Goal: Information Seeking & Learning: Learn about a topic

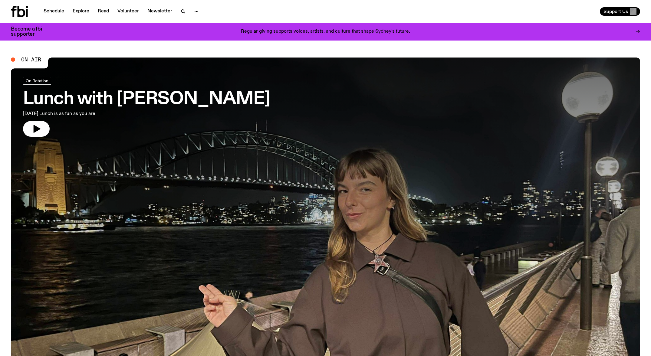
click at [64, 10] on link "Schedule" at bounding box center [54, 11] width 28 height 8
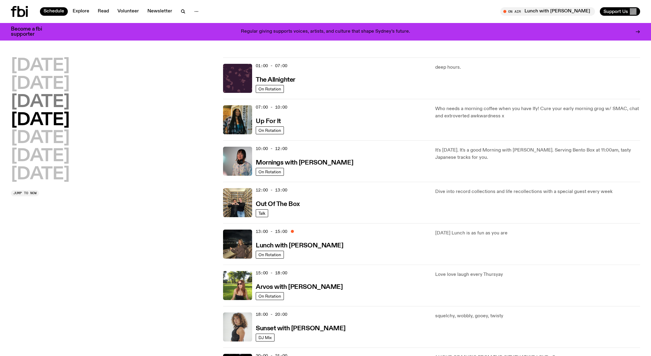
click at [35, 100] on h2 "[DATE]" at bounding box center [40, 102] width 59 height 17
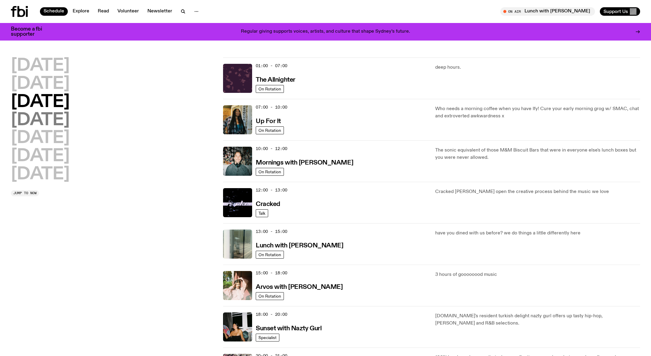
click at [58, 124] on h2 "[DATE]" at bounding box center [40, 120] width 59 height 17
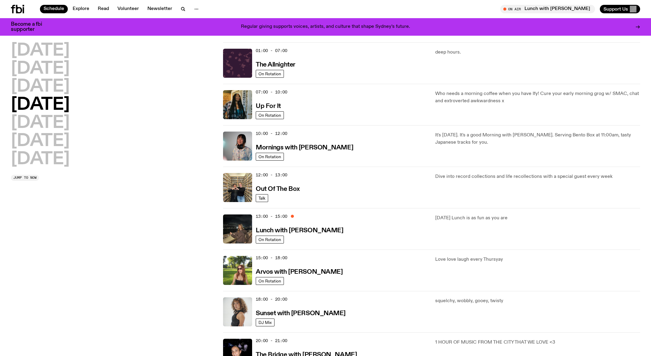
scroll to position [17, 0]
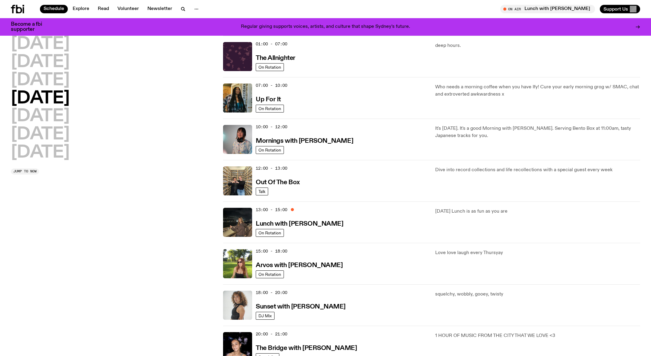
click at [318, 100] on div "07:00 - 10:00 Up For It" at bounding box center [342, 98] width 172 height 29
click at [244, 87] on img at bounding box center [237, 98] width 29 height 29
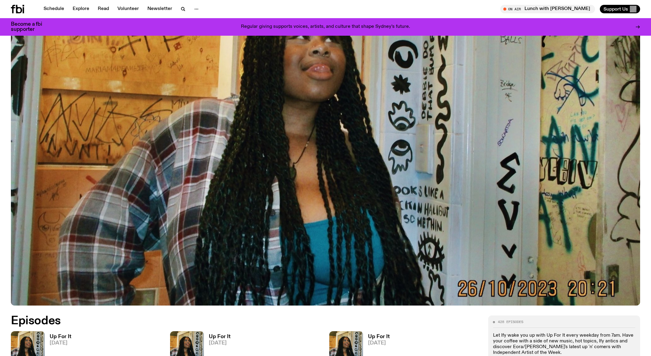
scroll to position [332, 0]
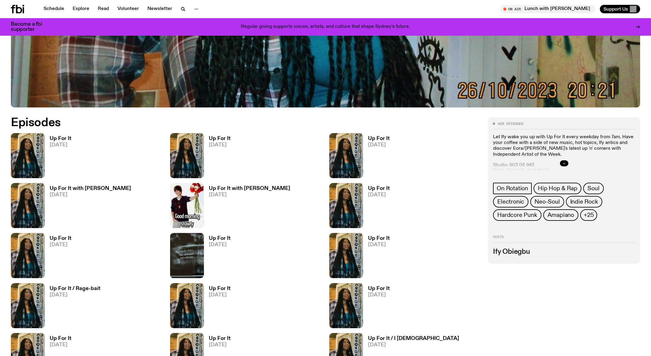
click at [565, 162] on icon "button" at bounding box center [564, 164] width 4 height 4
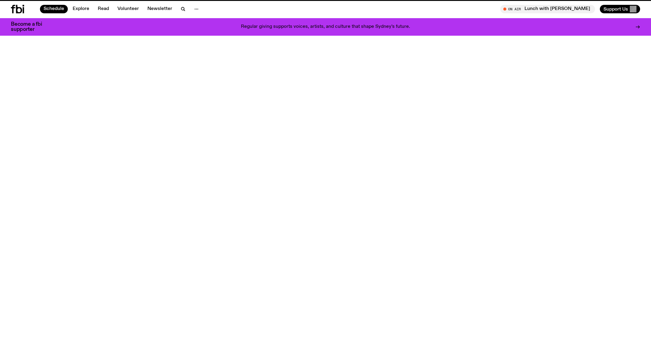
scroll to position [17, 0]
